Goal: Transaction & Acquisition: Purchase product/service

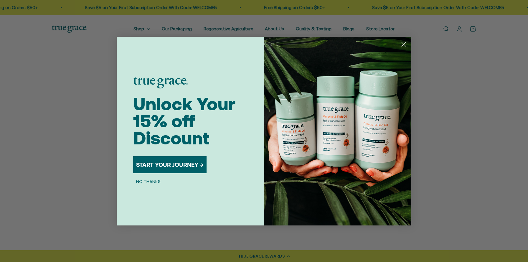
click at [406, 45] on circle "Close dialog" at bounding box center [404, 44] width 10 height 10
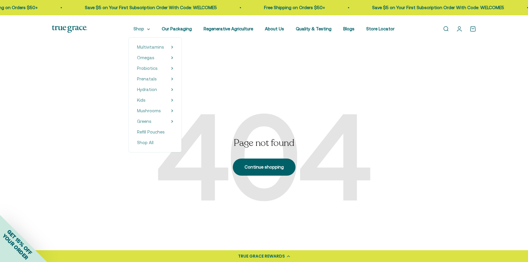
click at [149, 31] on summary "Shop" at bounding box center [142, 28] width 17 height 7
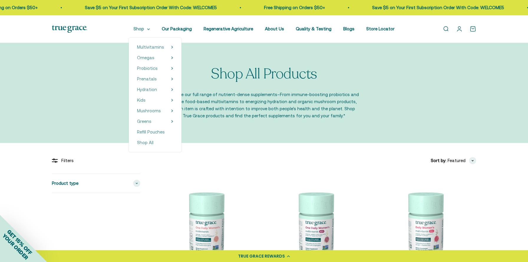
click at [146, 30] on summary "Shop" at bounding box center [142, 28] width 17 height 7
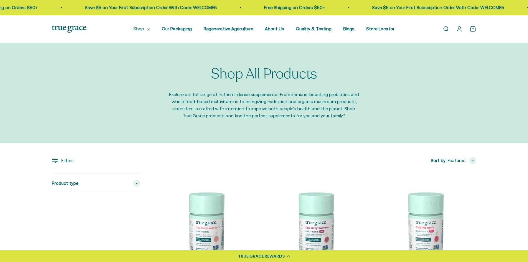
click at [150, 31] on summary "Shop" at bounding box center [142, 28] width 17 height 7
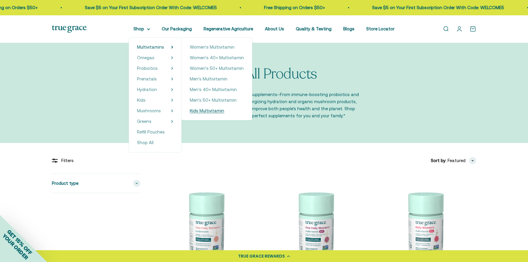
click at [217, 110] on span "Kids Multivitamin" at bounding box center [207, 110] width 34 height 5
